Goal: Transaction & Acquisition: Purchase product/service

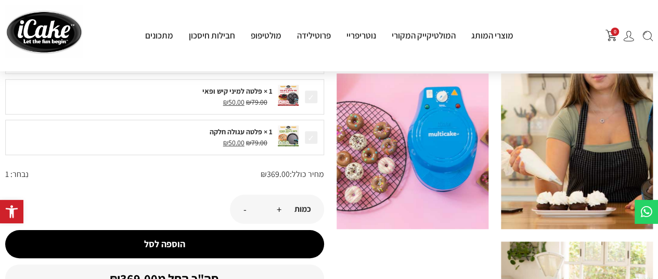
scroll to position [416, 0]
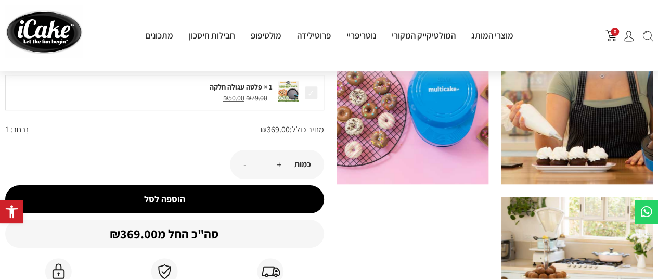
click at [176, 198] on button "הוספה לסל" at bounding box center [164, 199] width 319 height 28
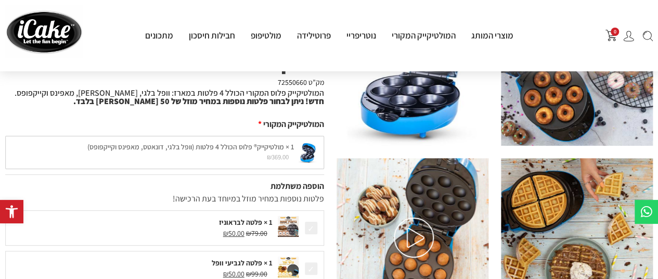
scroll to position [104, 0]
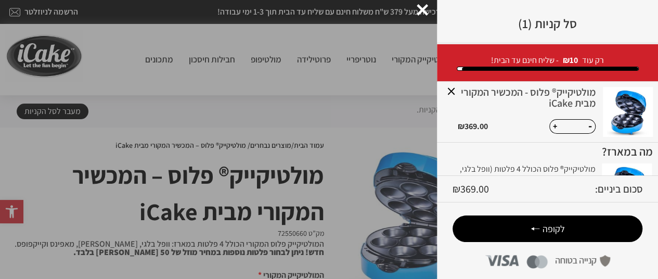
click at [425, 8] on div at bounding box center [422, 9] width 11 height 11
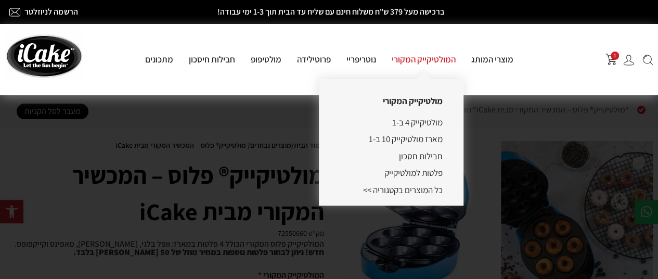
click at [421, 63] on link "המולטיקייק המקורי" at bounding box center [424, 59] width 80 height 11
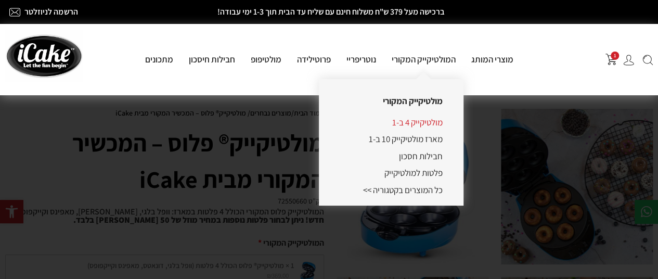
click at [425, 123] on link "מולטיקייק 4 ב-1" at bounding box center [417, 121] width 50 height 11
click at [430, 121] on link "מולטיקייק 4 ב-1" at bounding box center [417, 121] width 50 height 11
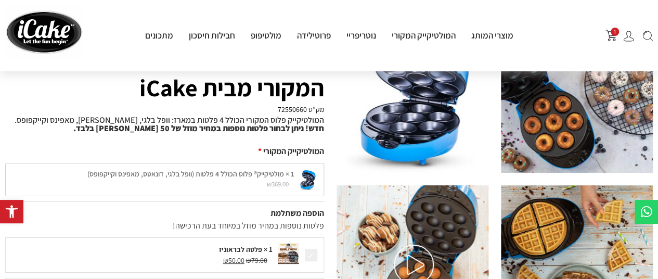
scroll to position [52, 0]
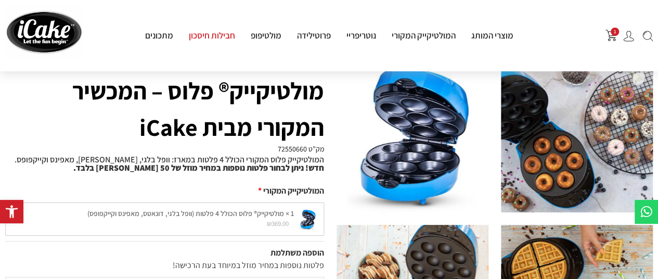
click at [227, 36] on link "חבילות חיסכון" at bounding box center [212, 35] width 62 height 11
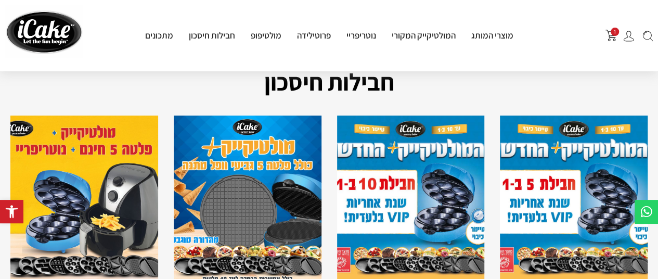
scroll to position [52, 0]
